Goal: Transaction & Acquisition: Purchase product/service

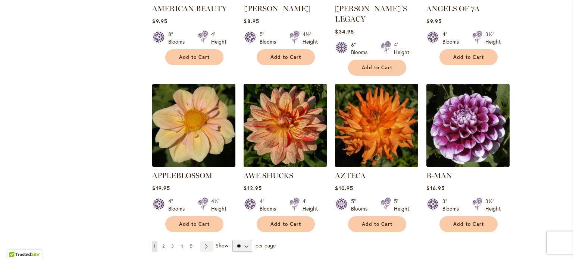
scroll to position [597, 0]
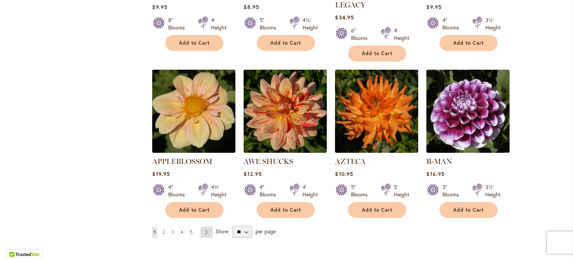
click at [202, 227] on link "Page Next" at bounding box center [207, 232] width 12 height 11
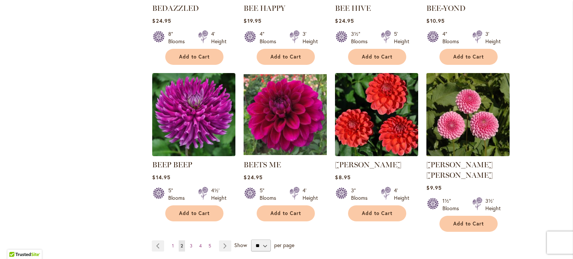
scroll to position [597, 0]
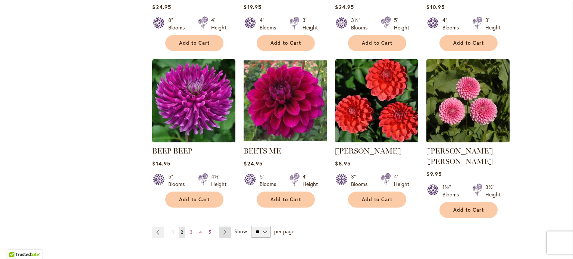
click at [223, 227] on link "Page Next" at bounding box center [225, 232] width 12 height 11
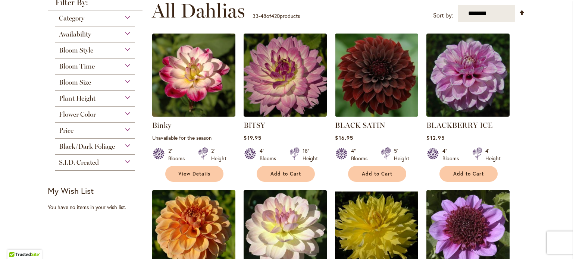
scroll to position [37, 0]
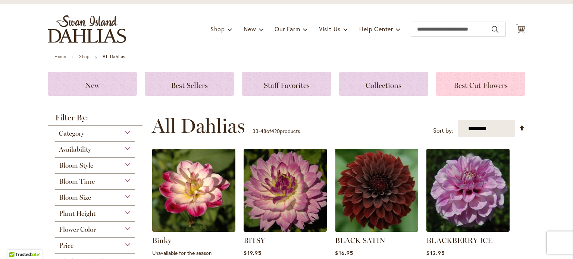
click at [470, 84] on span "Best Cut Flowers" at bounding box center [481, 85] width 54 height 9
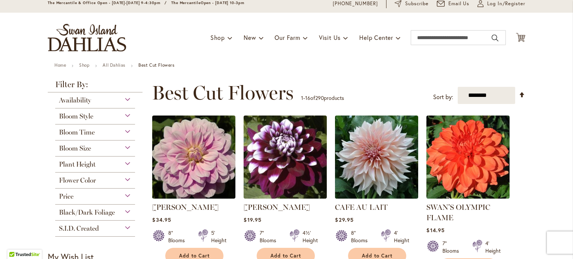
scroll to position [75, 0]
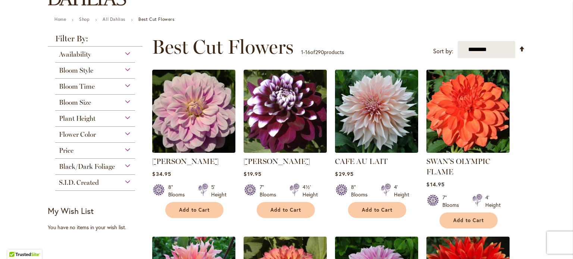
click at [112, 102] on div "Bloom Size" at bounding box center [95, 101] width 80 height 12
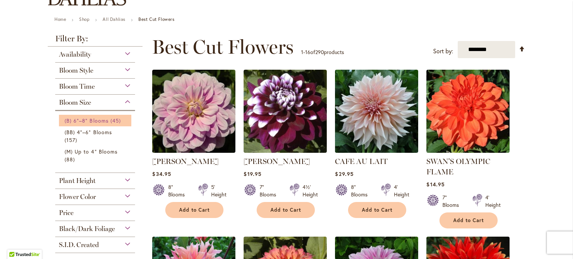
click at [82, 118] on span "(B) 6"–8" Blooms" at bounding box center [87, 120] width 44 height 7
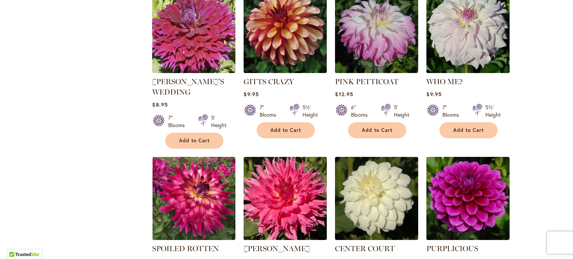
scroll to position [448, 0]
